Goal: Information Seeking & Learning: Find specific fact

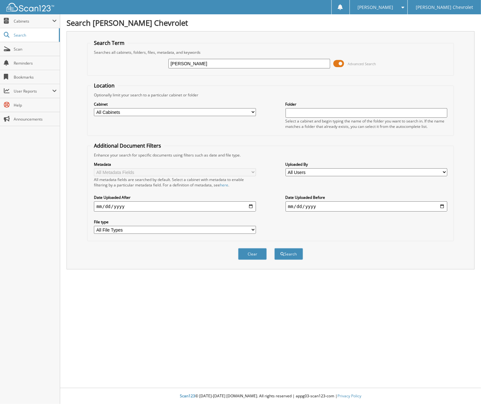
type input "[PERSON_NAME]"
click at [340, 65] on span at bounding box center [338, 64] width 11 height 10
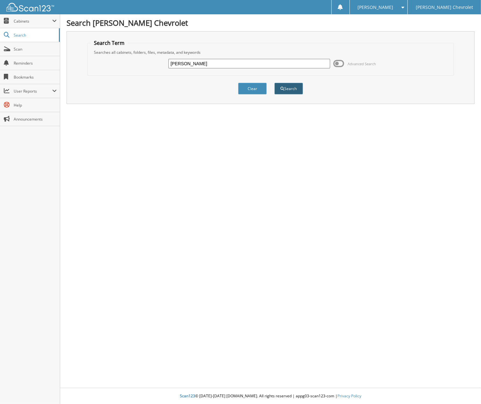
click at [292, 88] on button "Search" at bounding box center [288, 89] width 29 height 12
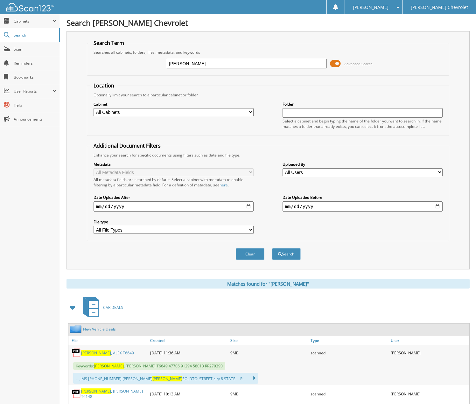
click at [336, 65] on span at bounding box center [335, 64] width 11 height 10
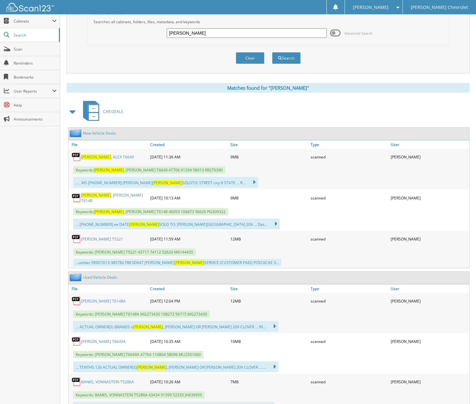
scroll to position [64, 0]
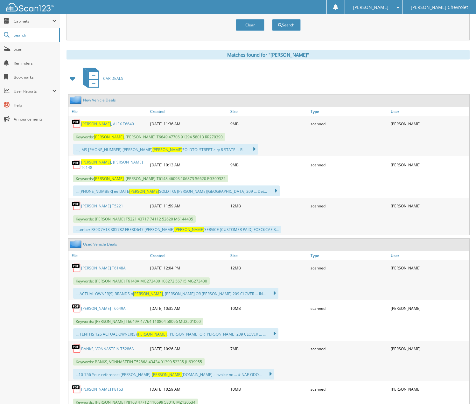
click at [103, 164] on link "[PERSON_NAME] T6148" at bounding box center [114, 164] width 66 height 11
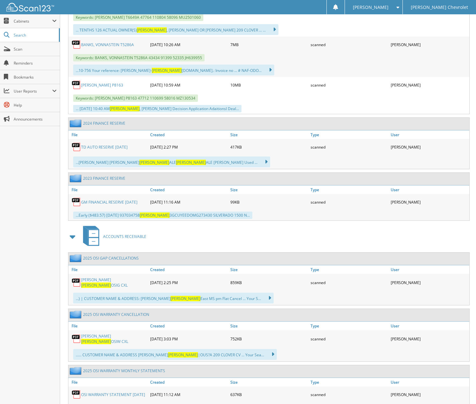
scroll to position [382, 0]
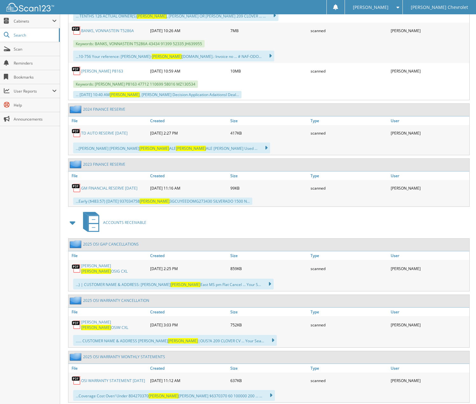
click at [111, 269] on span "[PERSON_NAME]" at bounding box center [96, 271] width 30 height 5
